Goal: Information Seeking & Learning: Learn about a topic

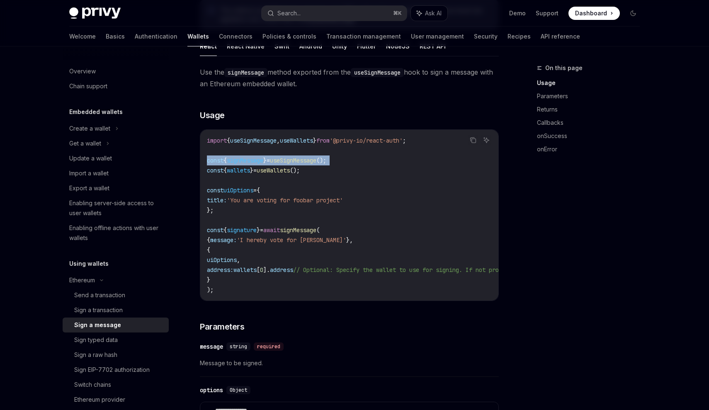
scroll to position [106, 0]
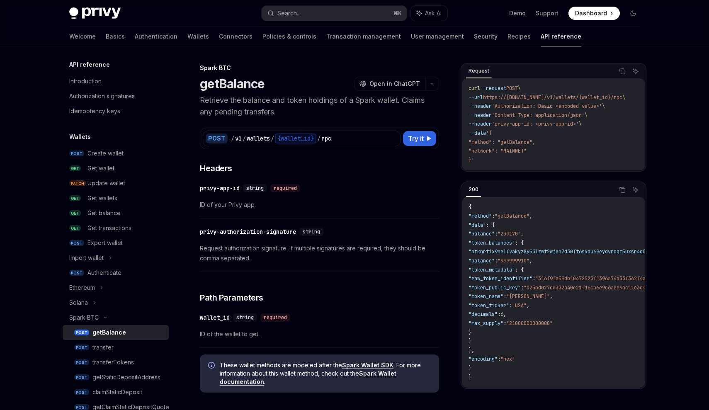
scroll to position [74, 0]
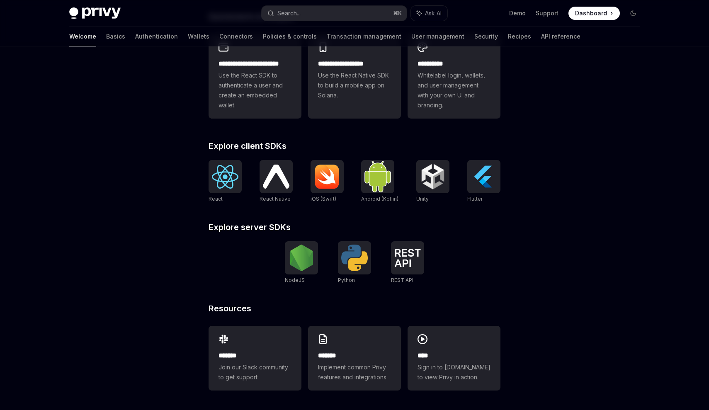
scroll to position [244, 0]
click at [235, 191] on div at bounding box center [224, 176] width 33 height 33
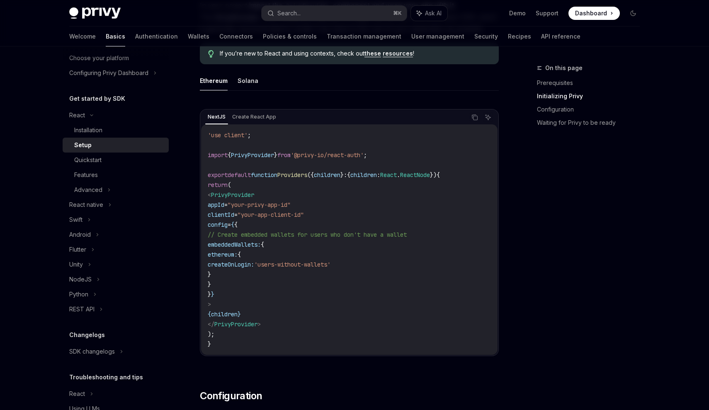
scroll to position [227, 0]
click at [579, 17] on span at bounding box center [593, 13] width 51 height 13
